Goal: Task Accomplishment & Management: Complete application form

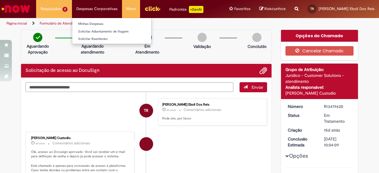
scroll to position [30, 0]
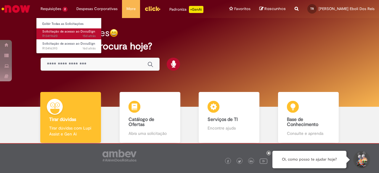
click at [73, 32] on span "Solicitação de acesso ao DocuSign" at bounding box center [68, 31] width 53 height 4
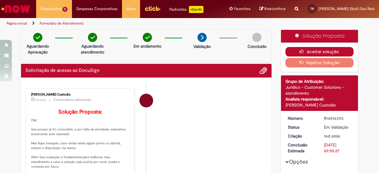
click at [334, 51] on button "Aceitar solução" at bounding box center [319, 51] width 68 height 9
